Goal: Check status: Check status

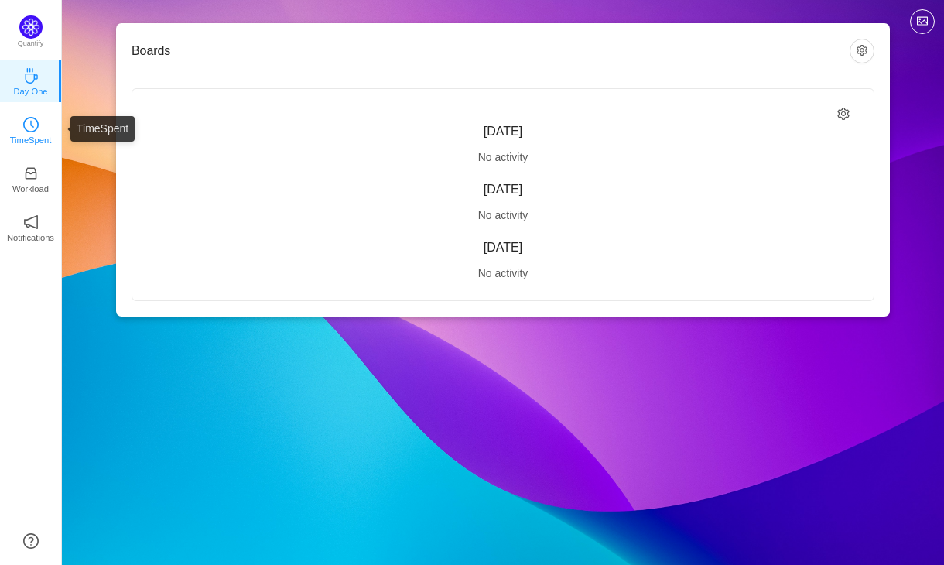
click at [37, 131] on icon "icon: clock-circle" at bounding box center [30, 124] width 15 height 15
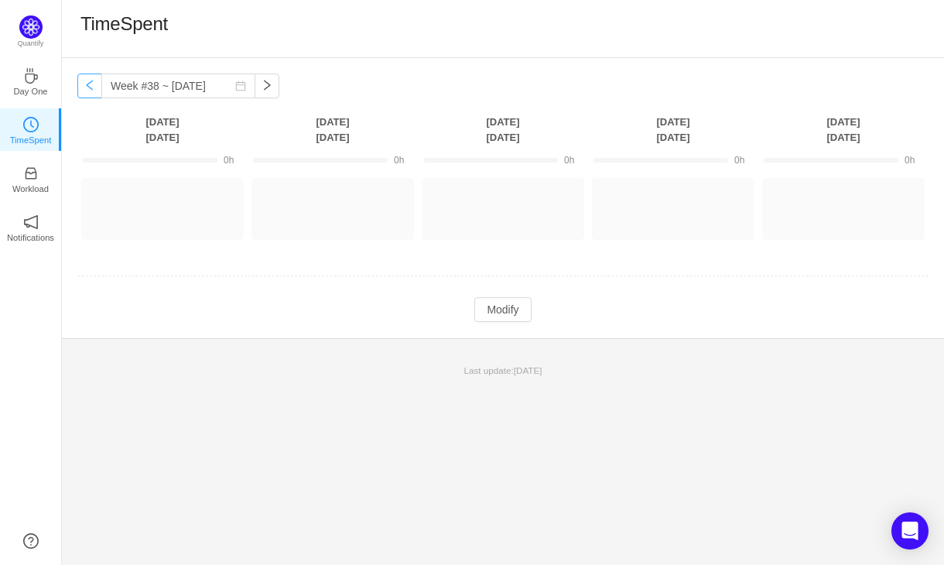
click at [90, 85] on button "button" at bounding box center [89, 86] width 25 height 25
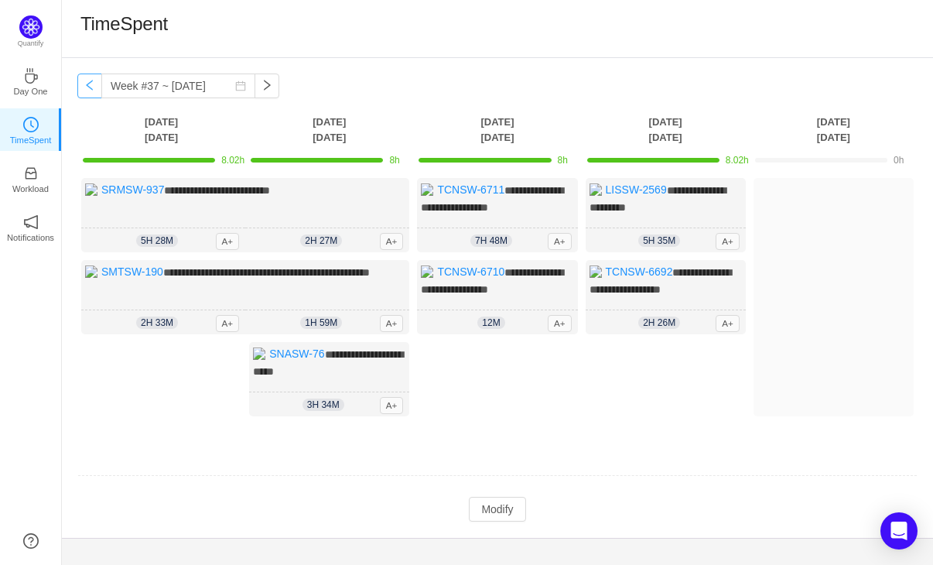
click at [89, 85] on button "button" at bounding box center [89, 86] width 25 height 25
type input "Week #36 ~ [DATE]"
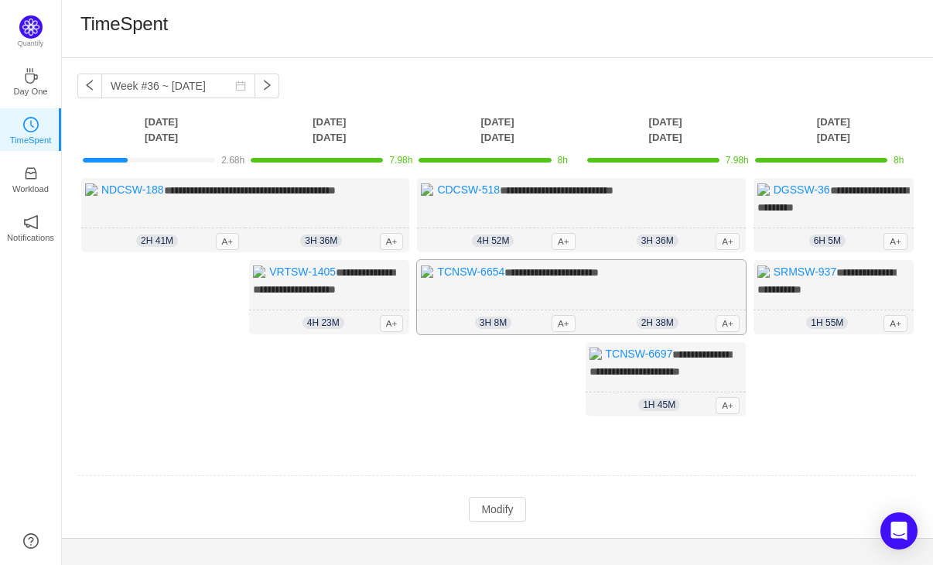
click at [565, 271] on span "**********" at bounding box center [552, 272] width 94 height 11
click at [492, 268] on link "TCNSW-6654" at bounding box center [470, 271] width 67 height 12
